Goal: Task Accomplishment & Management: Manage account settings

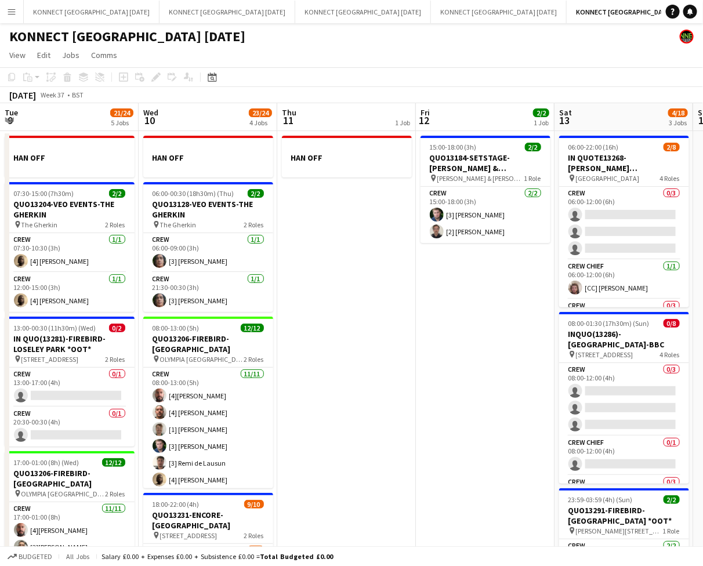
scroll to position [0, 245]
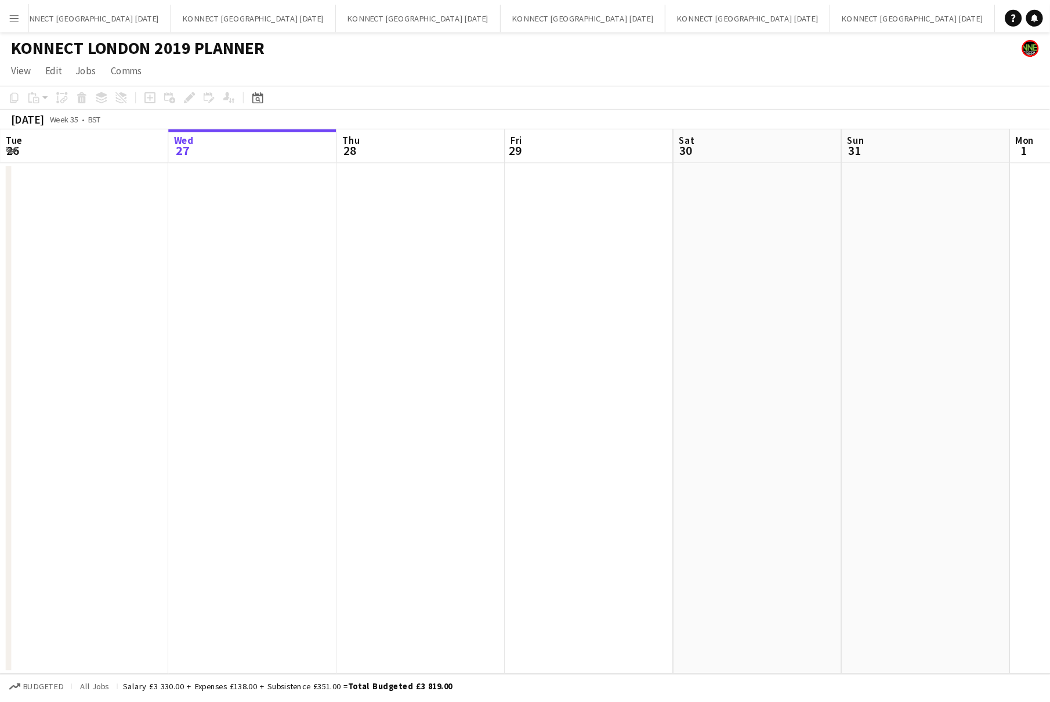
scroll to position [0, 277]
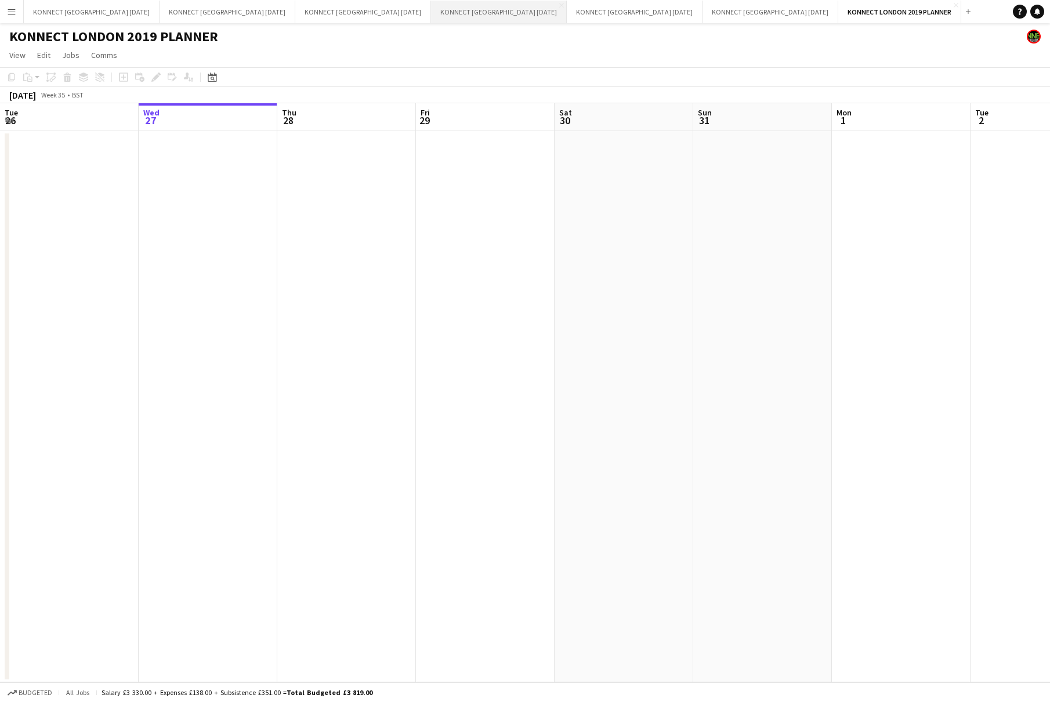
click at [442, 11] on button "KONNECT [GEOGRAPHIC_DATA] [DATE] Close" at bounding box center [499, 12] width 136 height 23
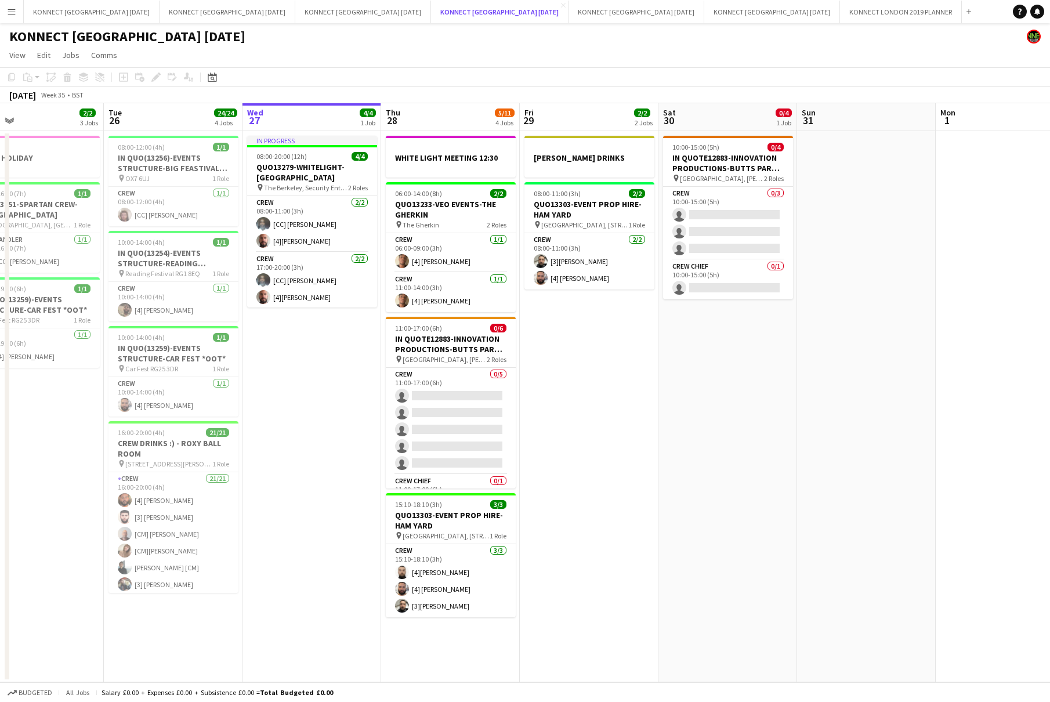
scroll to position [0, 279]
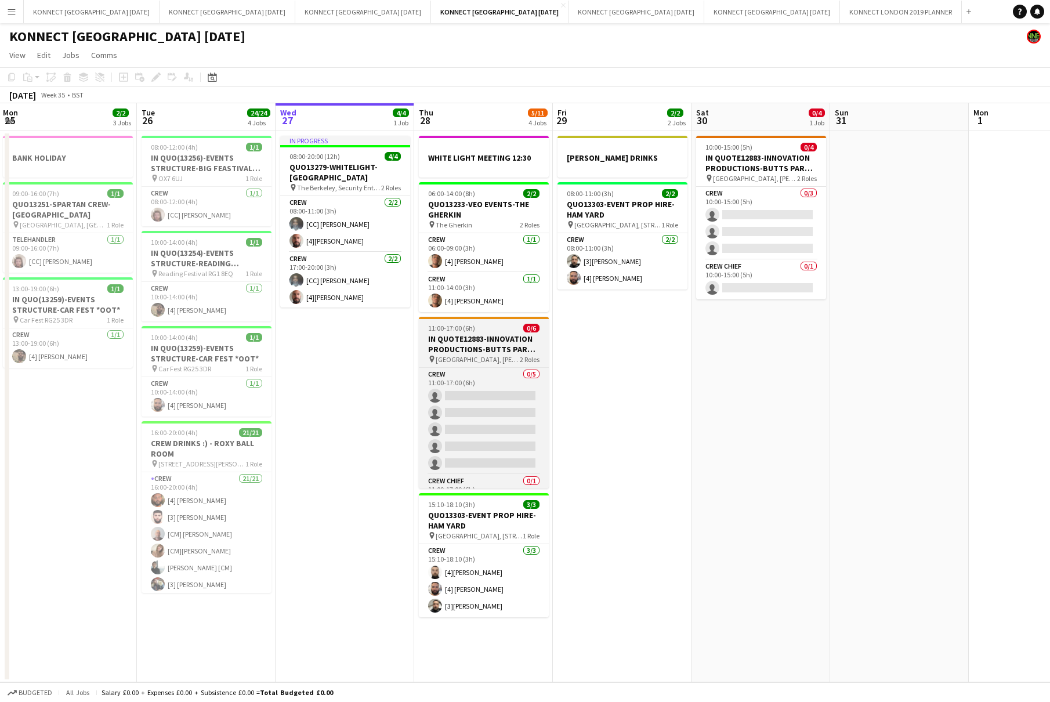
click at [480, 340] on h3 "IN QUOTE12883-INNOVATION PRODUCTIONS-BUTTS PARK [GEOGRAPHIC_DATA] *OOT*" at bounding box center [484, 344] width 130 height 21
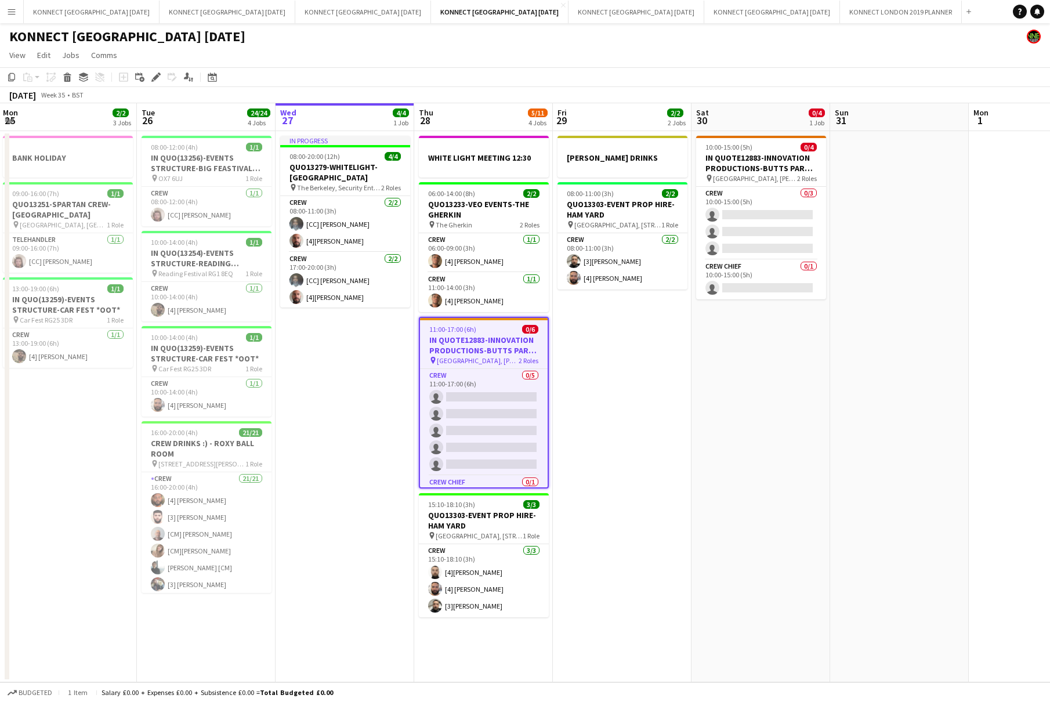
click at [65, 85] on app-toolbar "Copy Paste Paste Command V Paste with crew Command Shift V Paste linked Job [GE…" at bounding box center [525, 77] width 1050 height 20
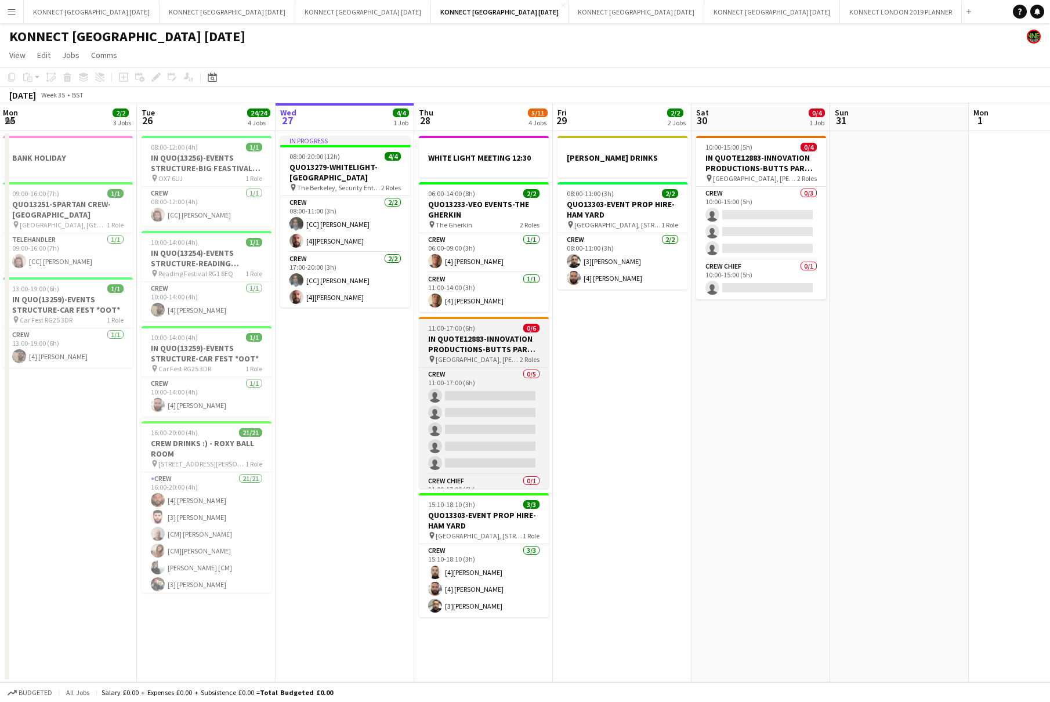
click at [456, 328] on span "11:00-17:00 (6h)" at bounding box center [451, 328] width 47 height 9
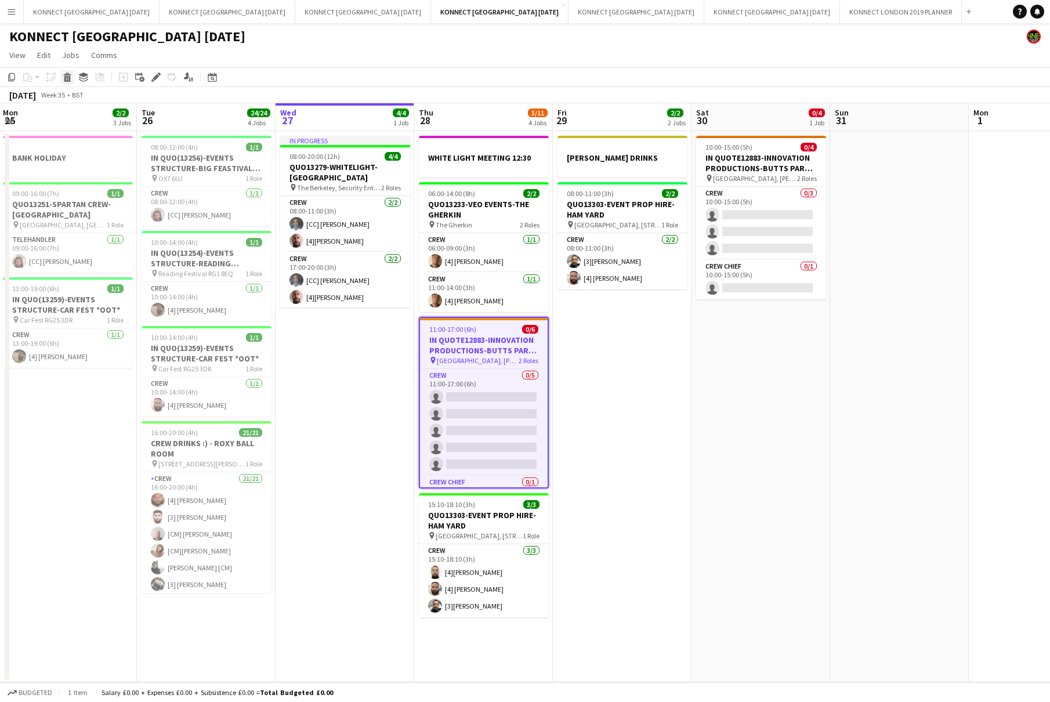
click at [66, 75] on icon at bounding box center [67, 74] width 8 height 3
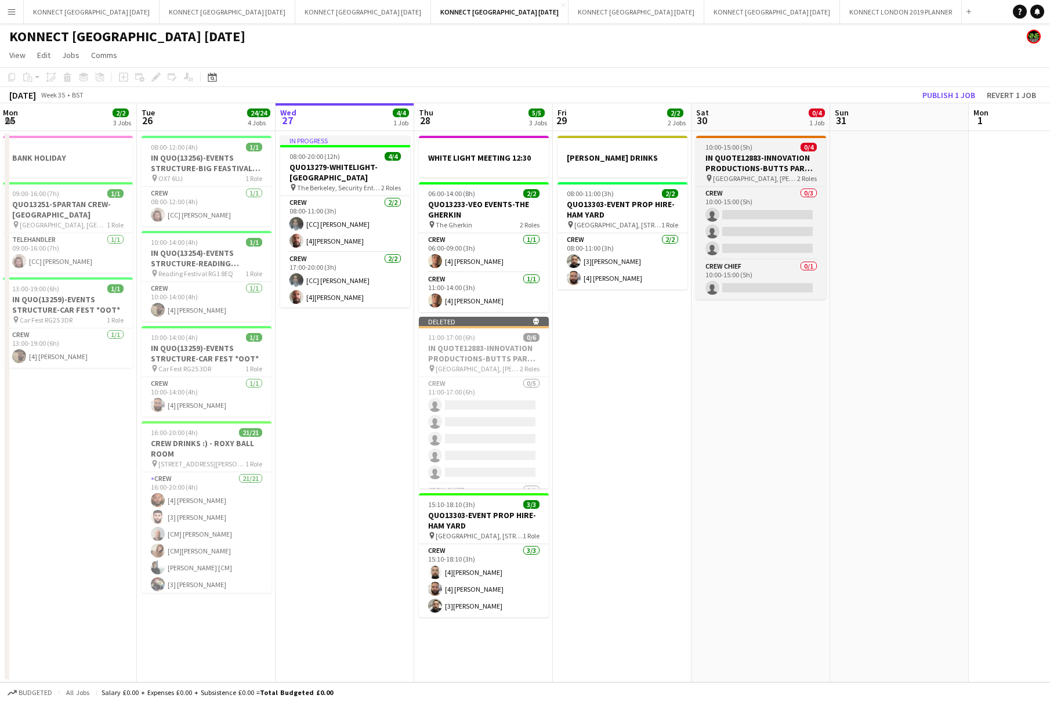
click at [782, 157] on h3 "IN QUOTE12883-INNOVATION PRODUCTIONS-BUTTS PARK [GEOGRAPHIC_DATA] *OOT*" at bounding box center [761, 163] width 130 height 21
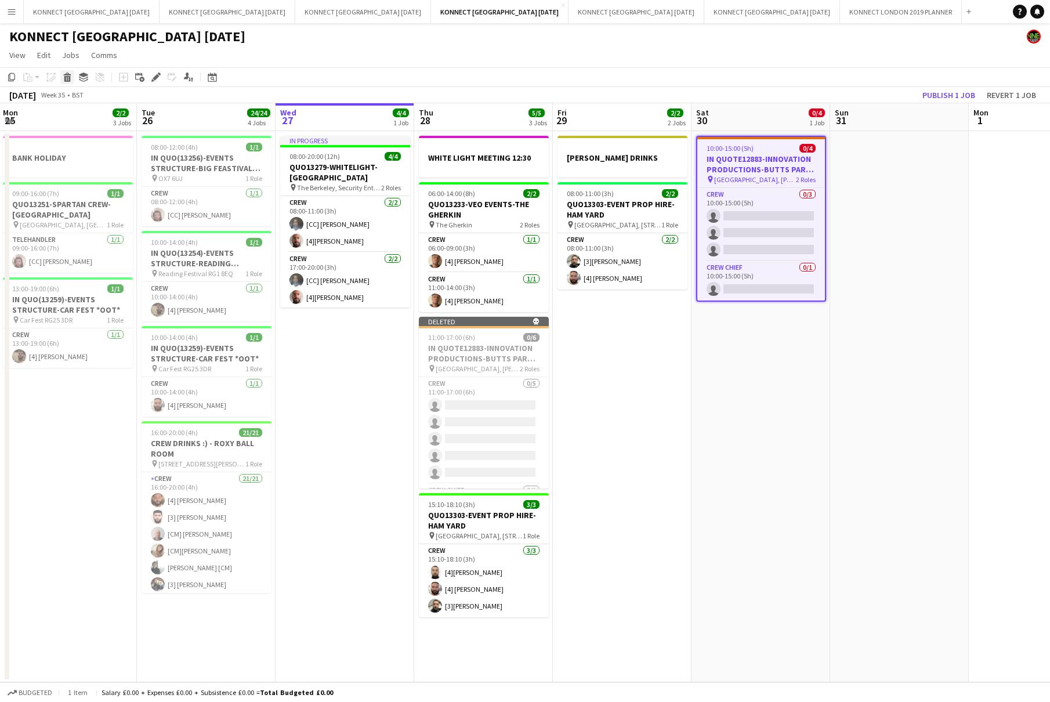
click at [67, 78] on icon at bounding box center [67, 79] width 6 height 6
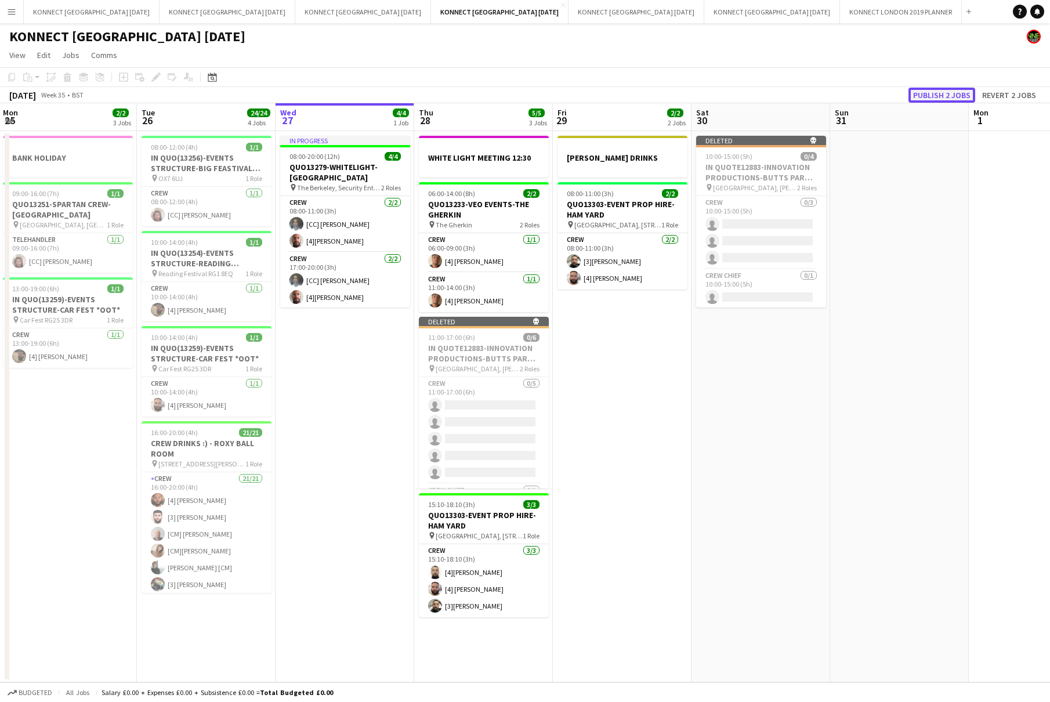
click at [865, 91] on button "Publish 2 jobs" at bounding box center [942, 95] width 67 height 15
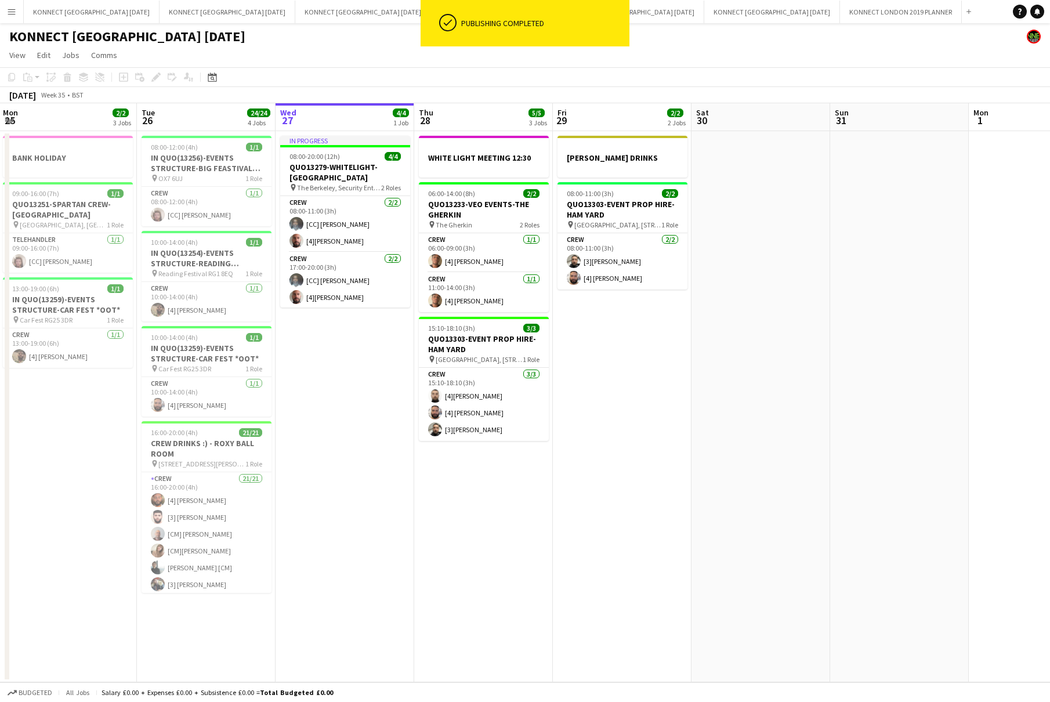
click at [796, 368] on app-date-cell at bounding box center [761, 406] width 139 height 551
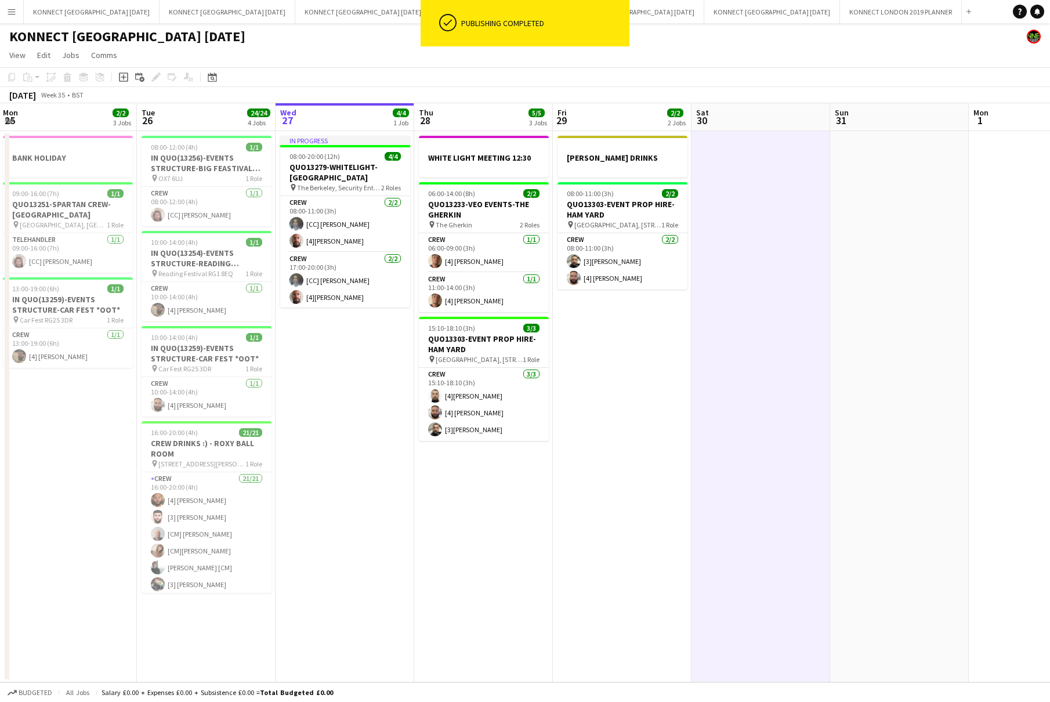
click at [796, 368] on app-date-cell at bounding box center [761, 406] width 139 height 551
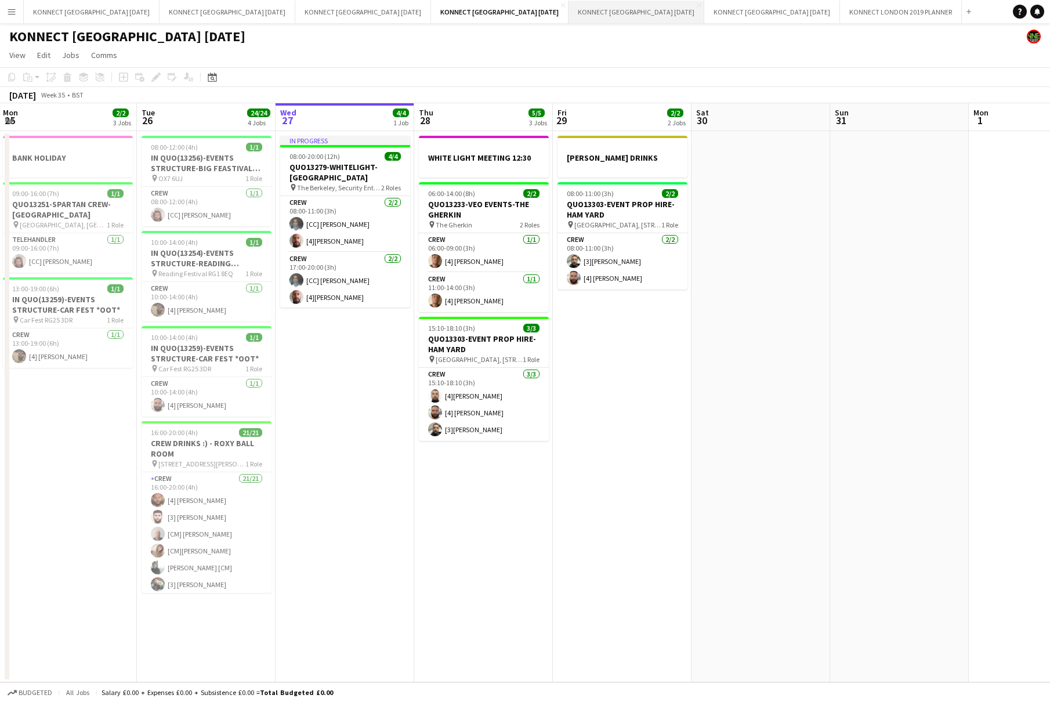
click at [569, 19] on button "KONNECT [GEOGRAPHIC_DATA] [DATE] Close" at bounding box center [637, 12] width 136 height 23
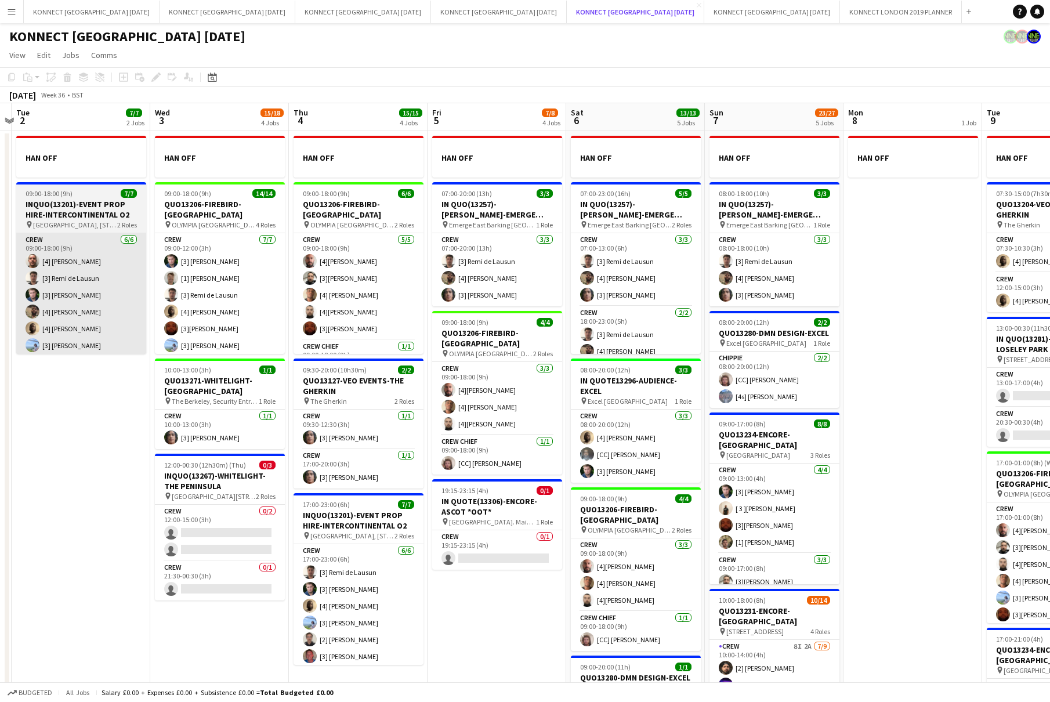
scroll to position [0, 366]
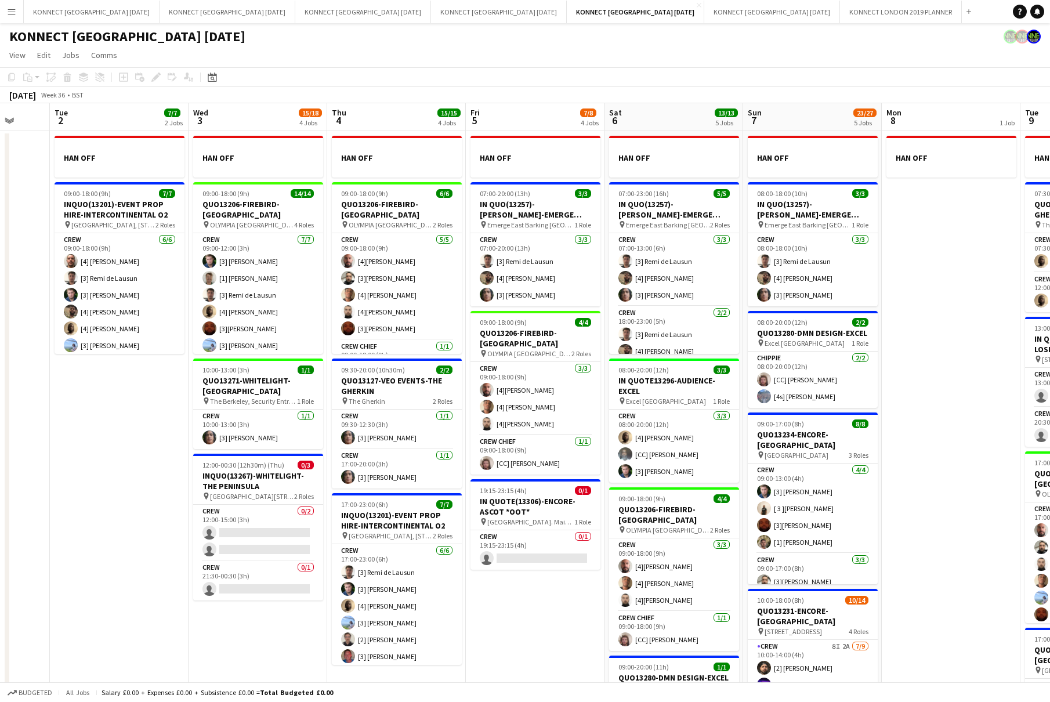
click at [287, 77] on app-toolbar "Copy Paste Paste Command V Paste with crew Command Shift V Paste linked Job [GE…" at bounding box center [525, 77] width 1050 height 20
click at [840, 2] on button "KONNECT [GEOGRAPHIC_DATA] 2019 PLANNER Close" at bounding box center [901, 12] width 122 height 23
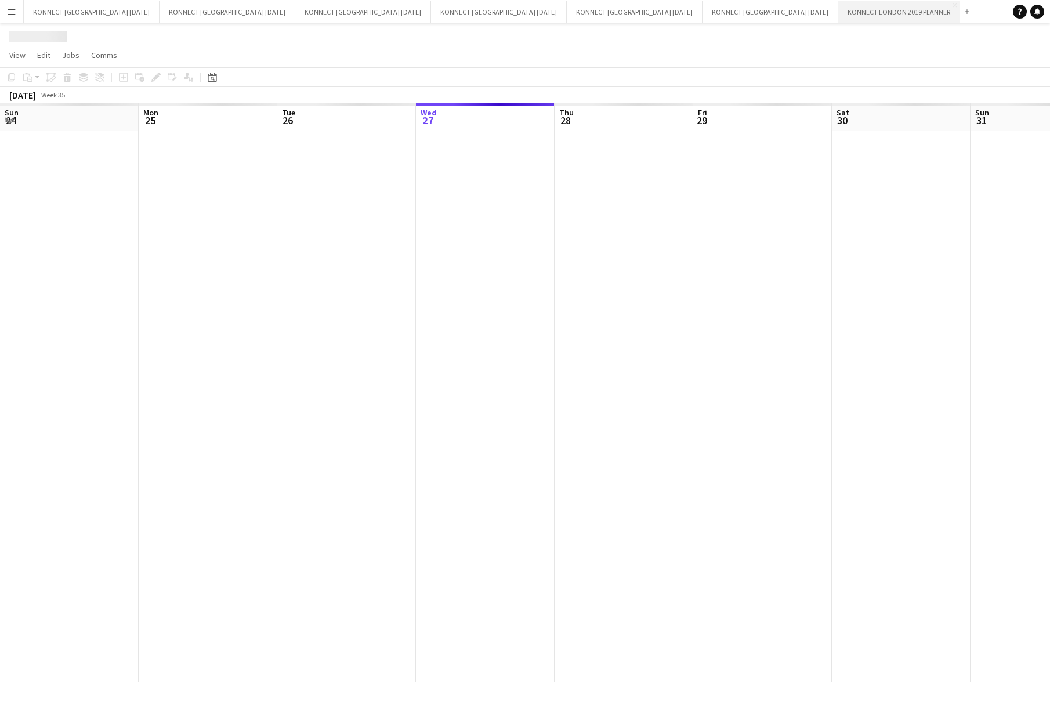
scroll to position [0, 277]
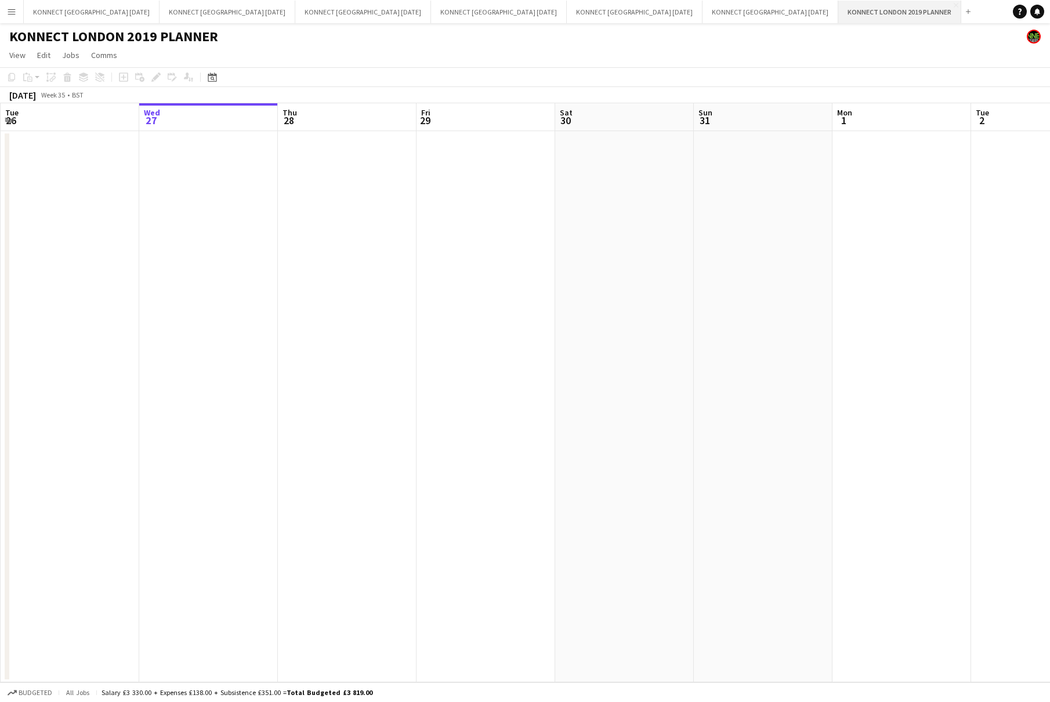
click at [838, 5] on button "KONNECT [GEOGRAPHIC_DATA] 2019 PLANNER Close" at bounding box center [899, 12] width 123 height 23
click at [865, 5] on app-icon "Close" at bounding box center [956, 5] width 5 height 5
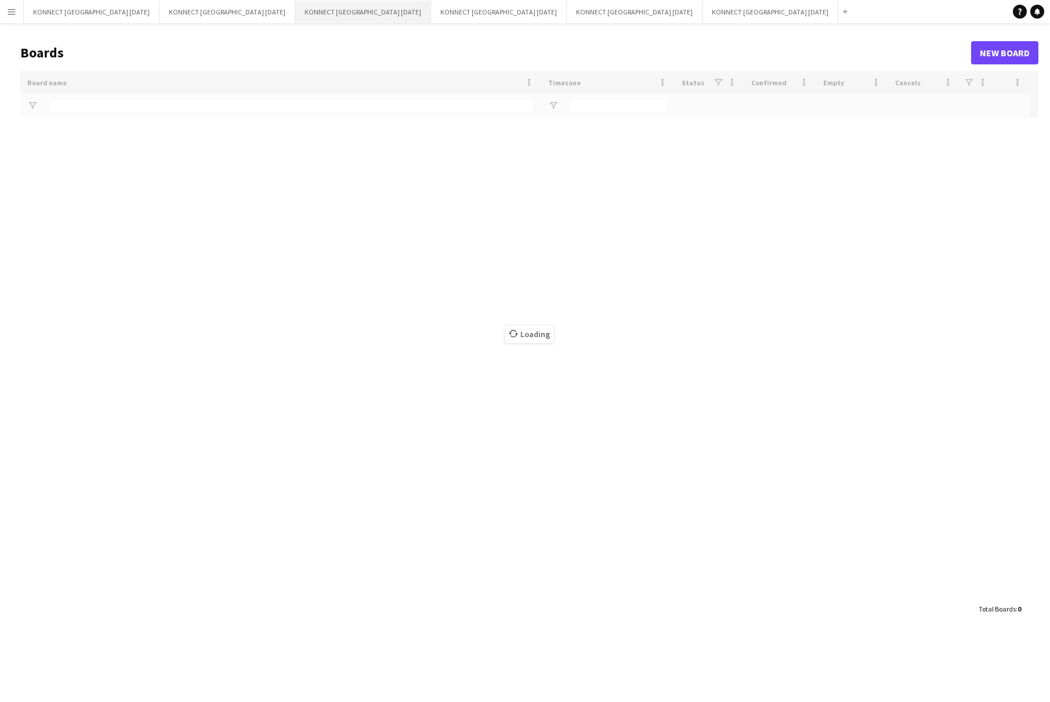
type input "*****"
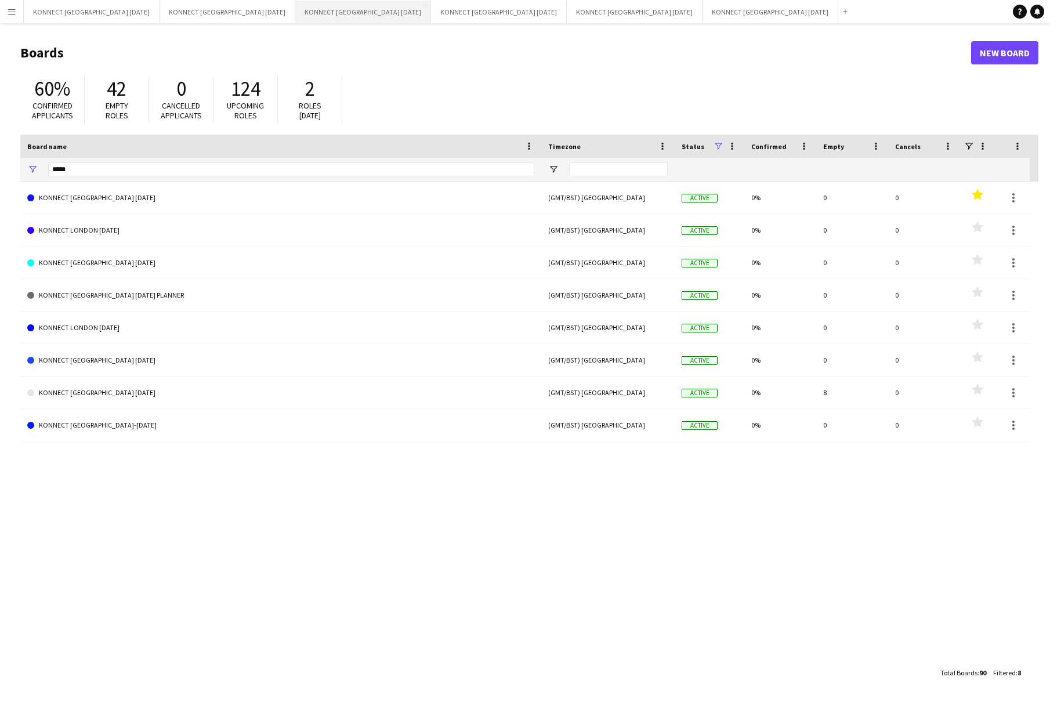
click at [295, 10] on button "KONNECT [GEOGRAPHIC_DATA] [DATE] Close" at bounding box center [363, 12] width 136 height 23
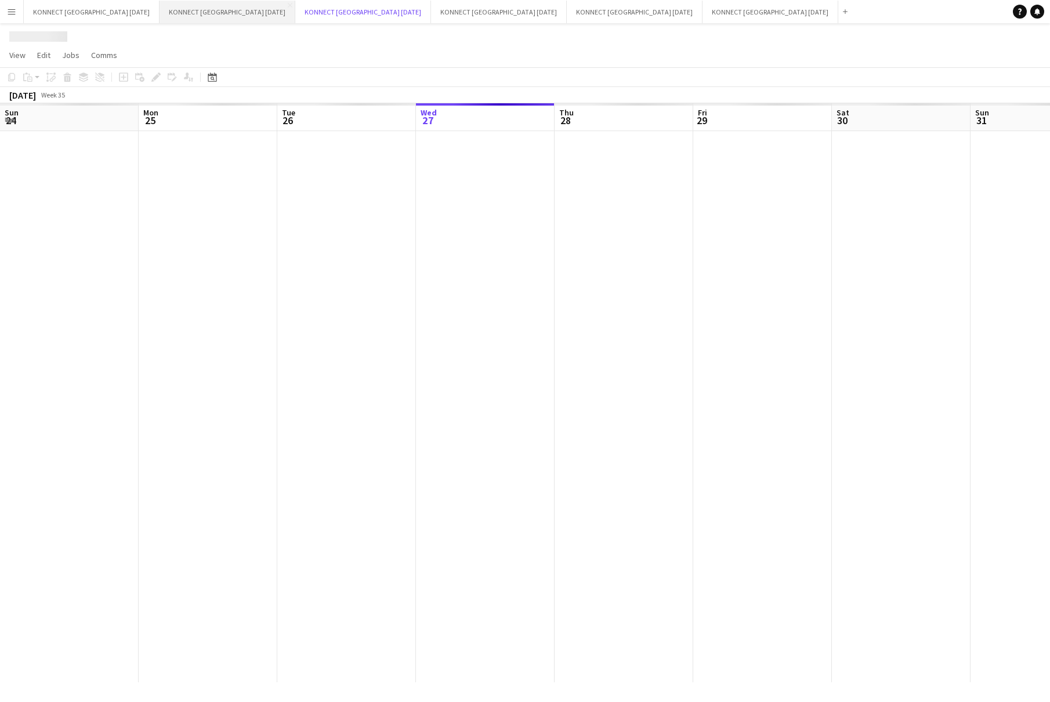
scroll to position [0, 277]
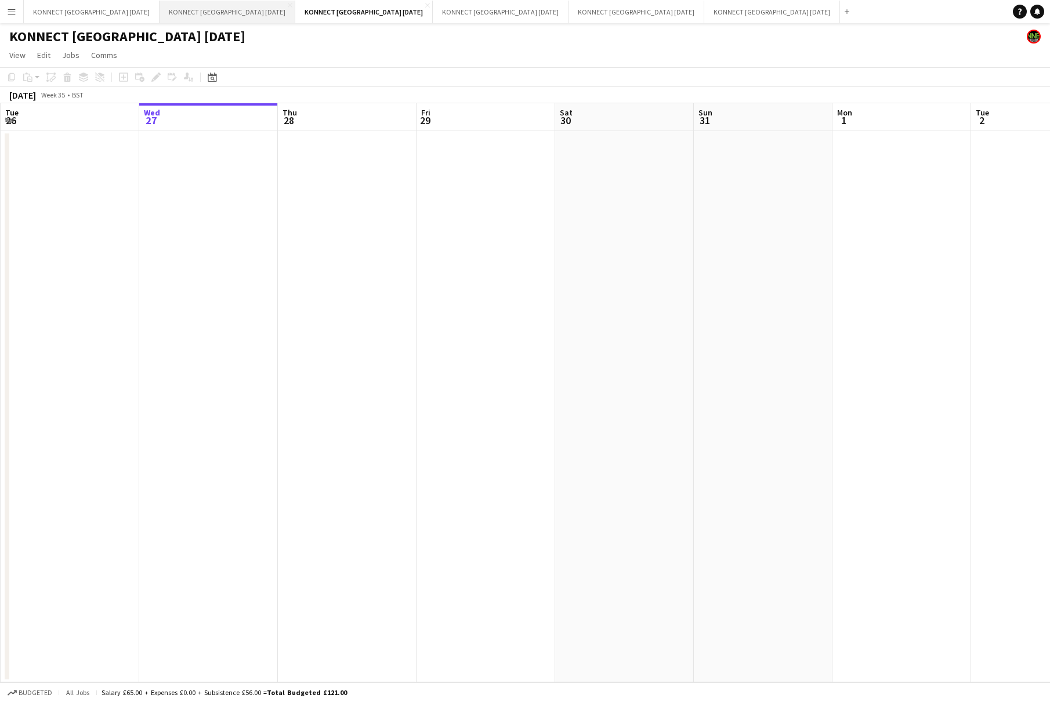
click at [185, 10] on button "KONNECT [GEOGRAPHIC_DATA] [DATE] Close" at bounding box center [228, 12] width 136 height 23
